Goal: Task Accomplishment & Management: Manage account settings

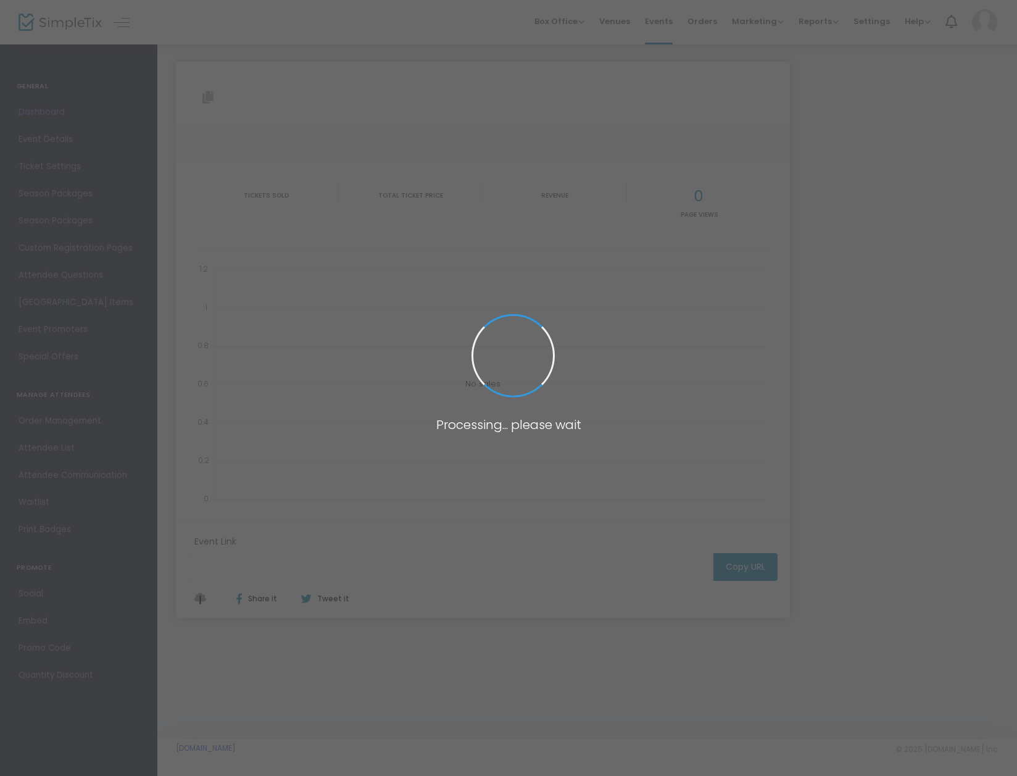
type input "[URL][DOMAIN_NAME]"
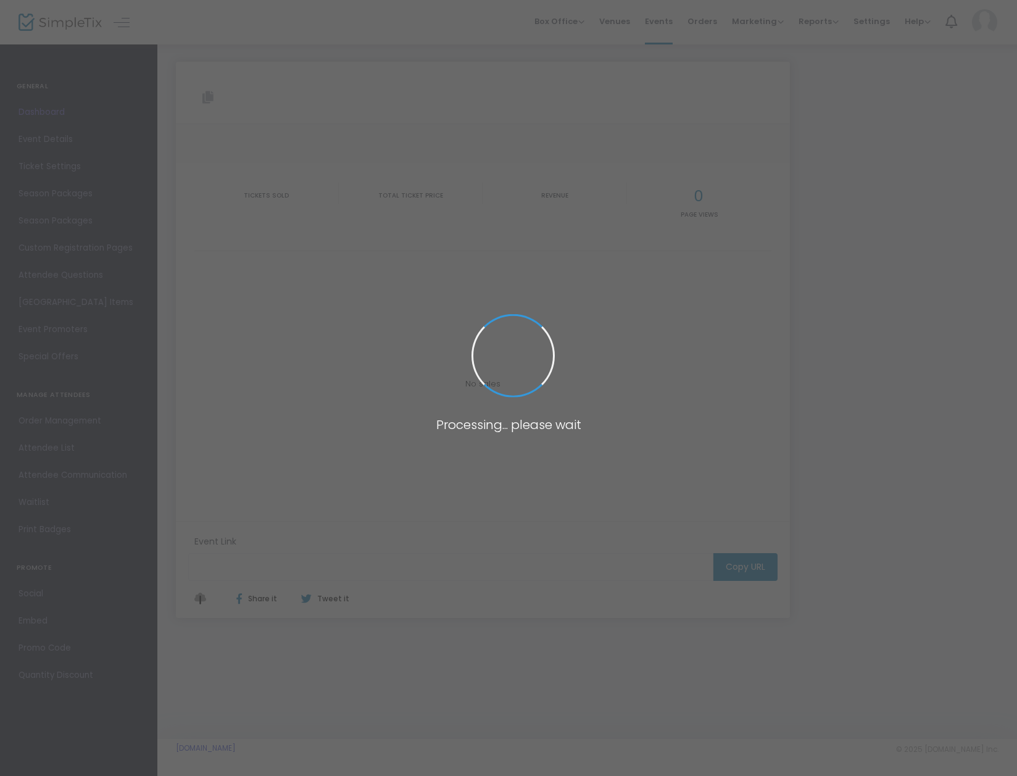
type input "[URL][DOMAIN_NAME]"
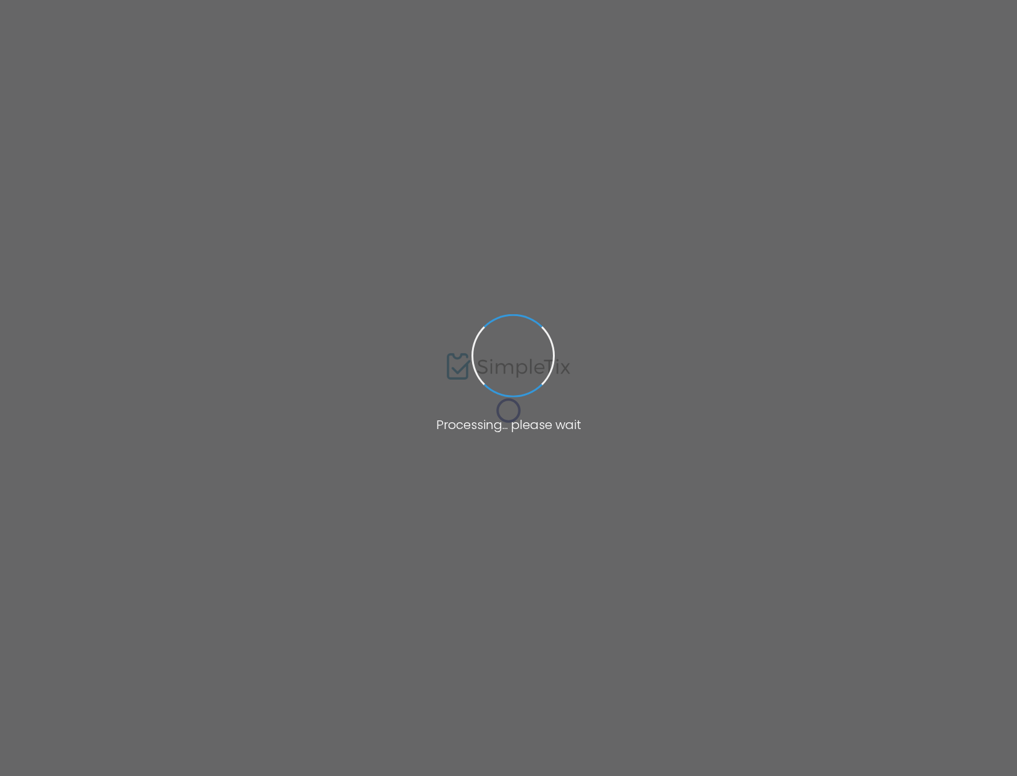
type input "[URL][DOMAIN_NAME]"
